Goal: Task Accomplishment & Management: Use online tool/utility

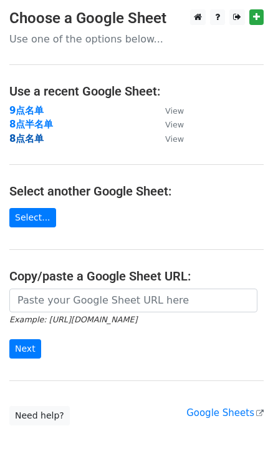
click at [24, 137] on strong "8点名单" at bounding box center [26, 138] width 34 height 11
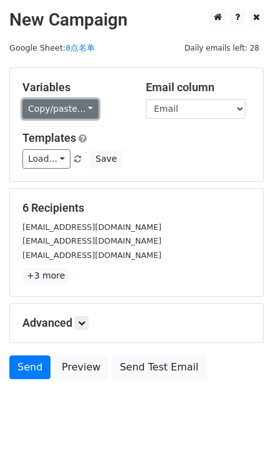
drag, startPoint x: 81, startPoint y: 114, endPoint x: 109, endPoint y: 116, distance: 28.2
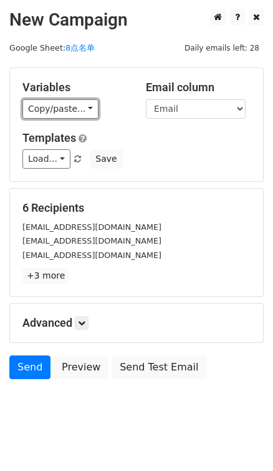
click at [81, 113] on link "Copy/paste..." at bounding box center [60, 108] width 76 height 19
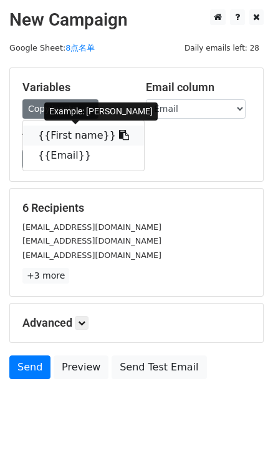
click at [119, 137] on icon at bounding box center [124, 135] width 10 height 10
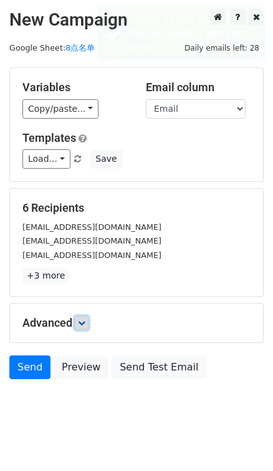
click at [81, 320] on icon at bounding box center [81, 322] width 7 height 7
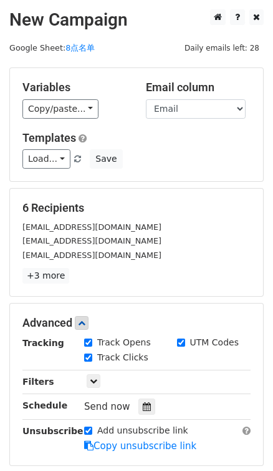
click at [145, 394] on div "Tracking Track Opens UTM Codes Track Clicks Filters Only include spreadsheet ro…" at bounding box center [136, 394] width 228 height 117
click at [147, 403] on icon at bounding box center [147, 406] width 8 height 9
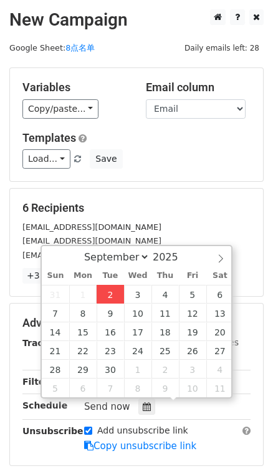
type input "2025-09-02 16:19"
type input "04"
type input "19"
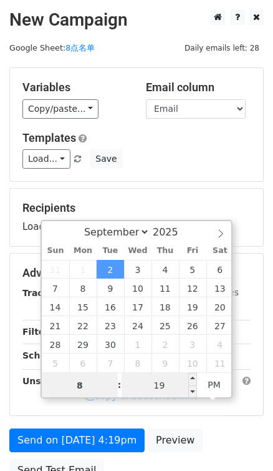
type input "8"
type input "2025-09-02 20:19"
type input "08"
click at [157, 381] on input "19" at bounding box center [160, 385] width 76 height 25
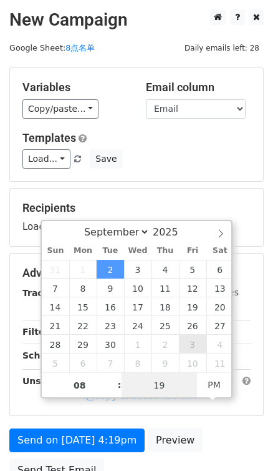
type input "0"
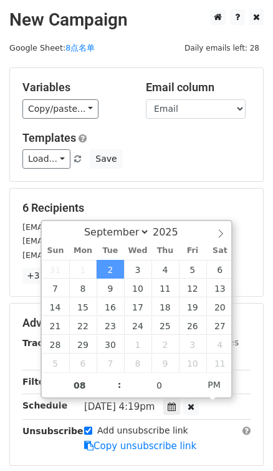
type input "2025-09-02 20:00"
click at [207, 162] on div "Load... No templates saved Save" at bounding box center [136, 158] width 247 height 19
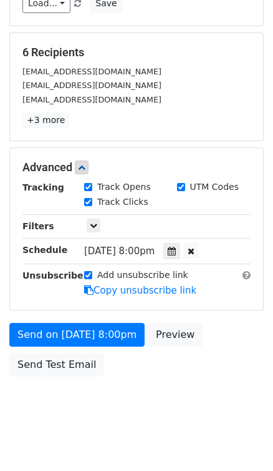
scroll to position [166, 0]
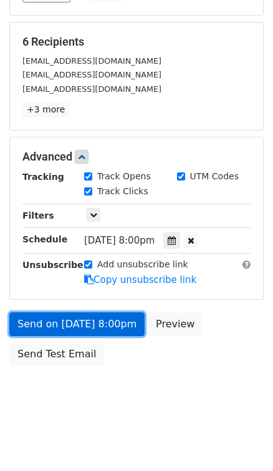
click at [72, 322] on link "Send on Sep 2 at 8:00pm" at bounding box center [76, 324] width 135 height 24
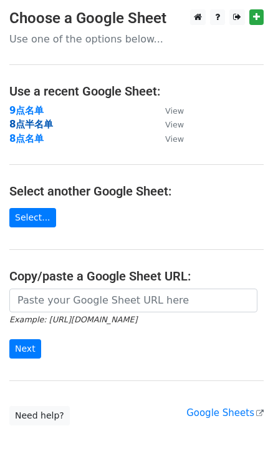
click at [30, 129] on strong "8点半名单" at bounding box center [31, 124] width 44 height 11
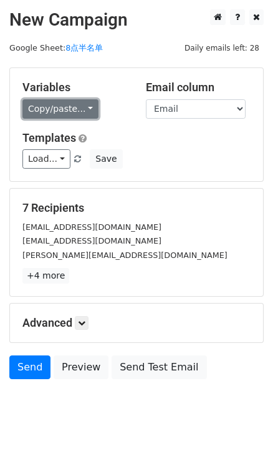
click at [69, 110] on link "Copy/paste..." at bounding box center [60, 108] width 76 height 19
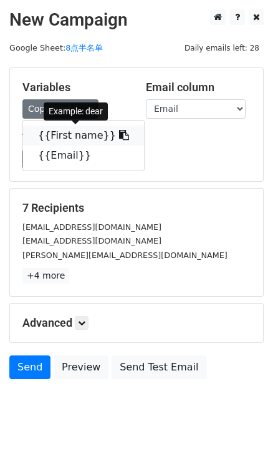
click at [105, 142] on link "{{First name}}" at bounding box center [83, 135] width 121 height 20
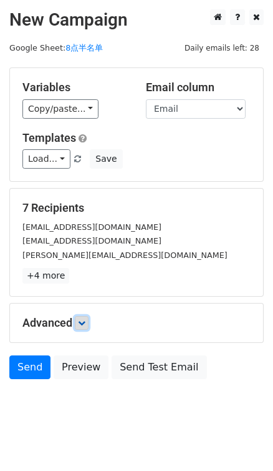
click at [83, 319] on icon at bounding box center [81, 322] width 7 height 7
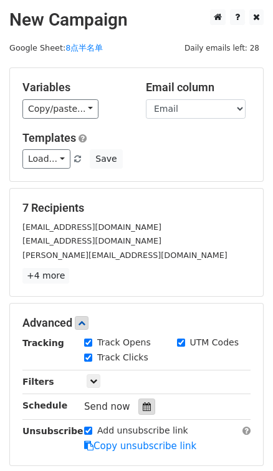
click at [139, 403] on div at bounding box center [147, 406] width 17 height 16
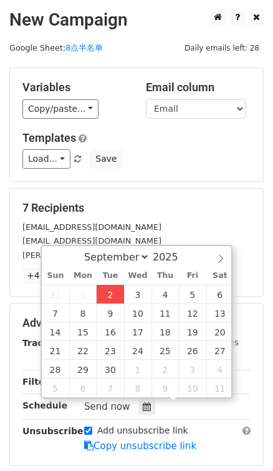
type input "[DATE] 16:20"
type input "04"
type input "20"
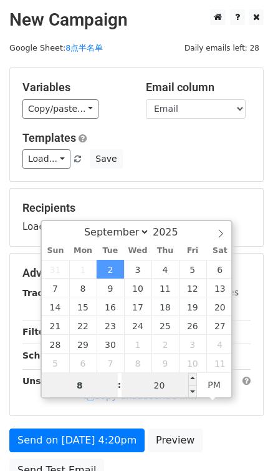
type input "8"
type input "2025-09-02 20:20"
type input "08"
click at [154, 384] on input "20" at bounding box center [160, 385] width 76 height 25
type input "30"
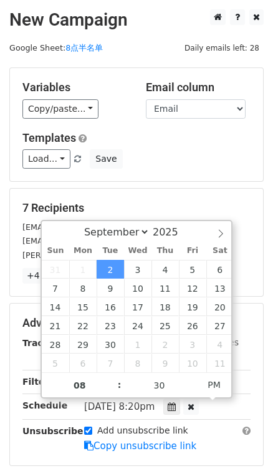
type input "2025-09-02 20:30"
click at [217, 137] on h5 "Templates" at bounding box center [136, 138] width 228 height 14
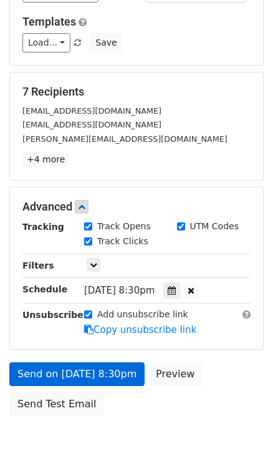
scroll to position [166, 0]
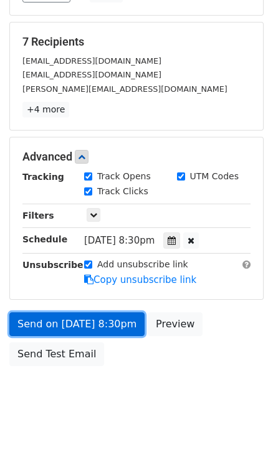
click at [103, 323] on link "Send on Sep 2 at 8:30pm" at bounding box center [76, 324] width 135 height 24
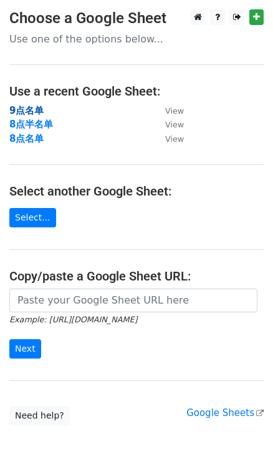
click at [25, 112] on strong "9点名单" at bounding box center [26, 110] width 34 height 11
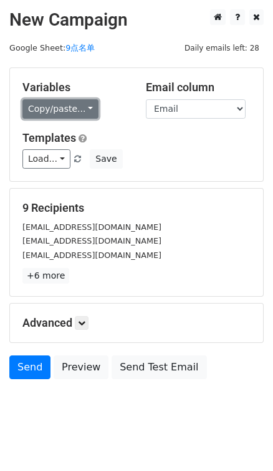
click at [85, 115] on link "Copy/paste..." at bounding box center [60, 108] width 76 height 19
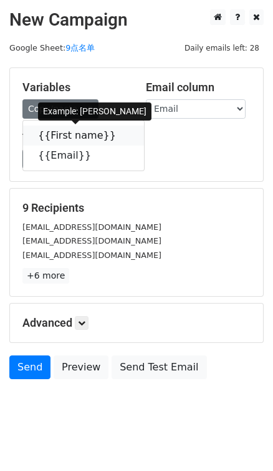
click at [101, 138] on link "{{First name}}" at bounding box center [83, 135] width 121 height 20
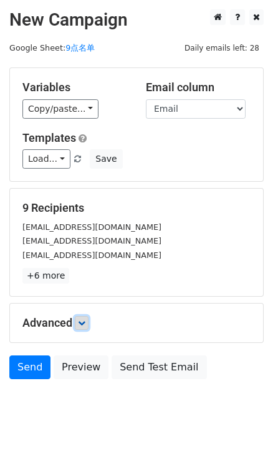
click at [85, 320] on icon at bounding box center [81, 322] width 7 height 7
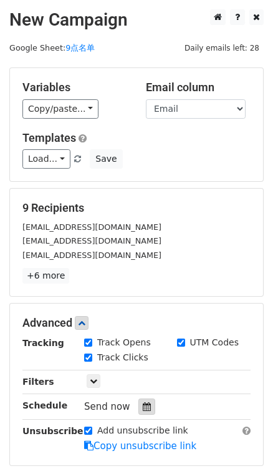
click at [148, 407] on icon at bounding box center [147, 406] width 8 height 9
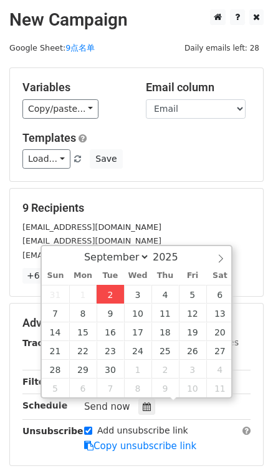
type input "[DATE] 16:20"
type input "04"
type input "20"
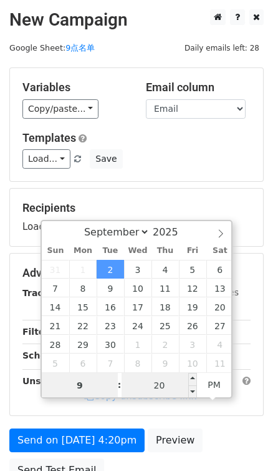
type input "9"
type input "[DATE] 21:20"
type input "09"
click at [155, 381] on input "20" at bounding box center [160, 385] width 76 height 25
type input "0"
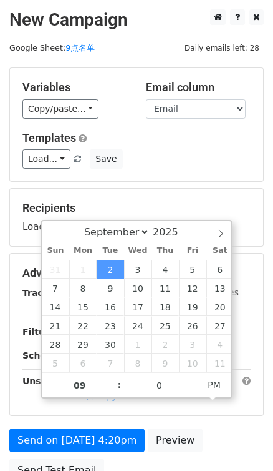
type input "[DATE] 21:00"
click at [188, 167] on div "Load... No templates saved Save" at bounding box center [136, 158] width 247 height 19
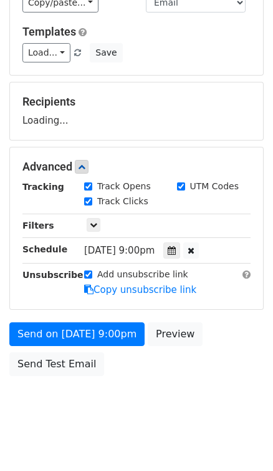
scroll to position [116, 0]
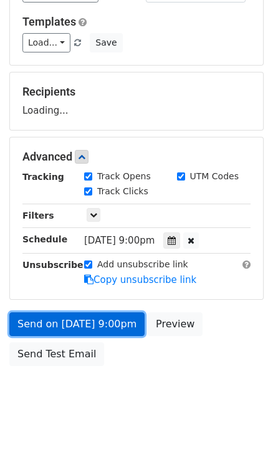
click at [105, 325] on link "Send on [DATE] 9:00pm" at bounding box center [76, 324] width 135 height 24
